Goal: Use online tool/utility: Use online tool/utility

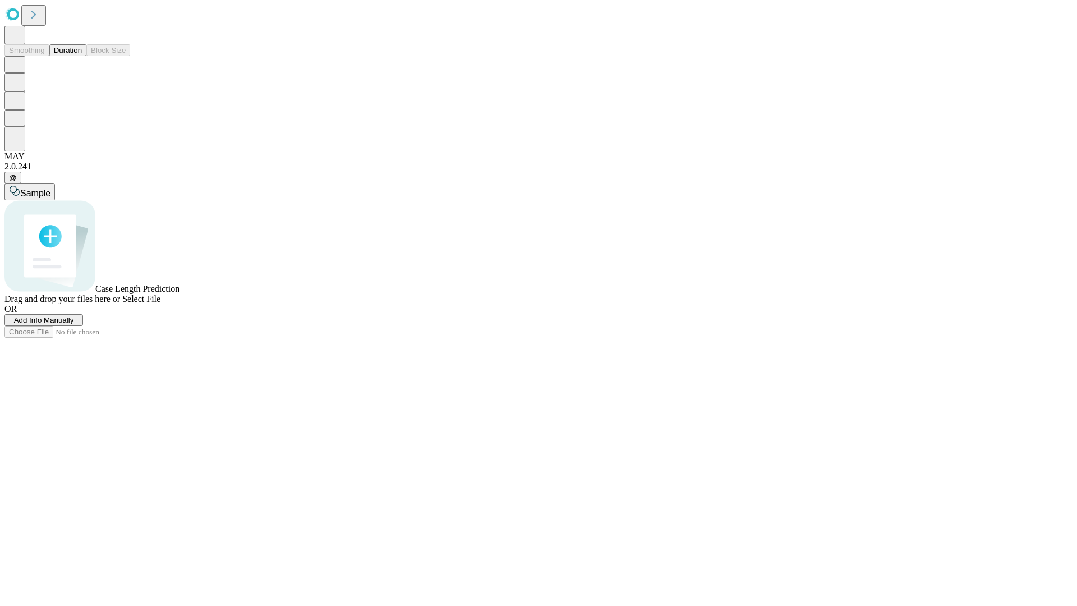
click at [82, 56] on button "Duration" at bounding box center [67, 50] width 37 height 12
click at [160, 303] on span "Select File" at bounding box center [141, 299] width 38 height 10
